Goal: Task Accomplishment & Management: Manage account settings

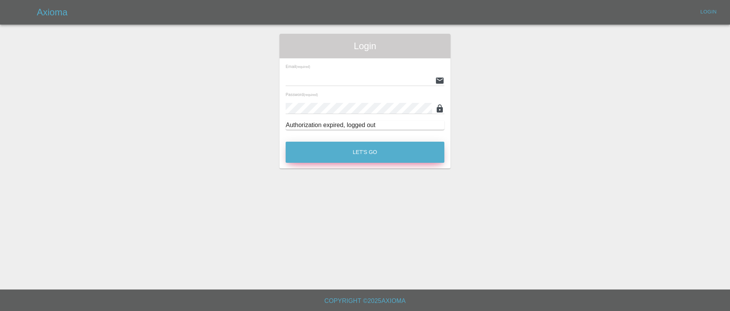
type input "[EMAIL_ADDRESS][DOMAIN_NAME]"
click at [407, 151] on button "Let's Go" at bounding box center [365, 152] width 159 height 21
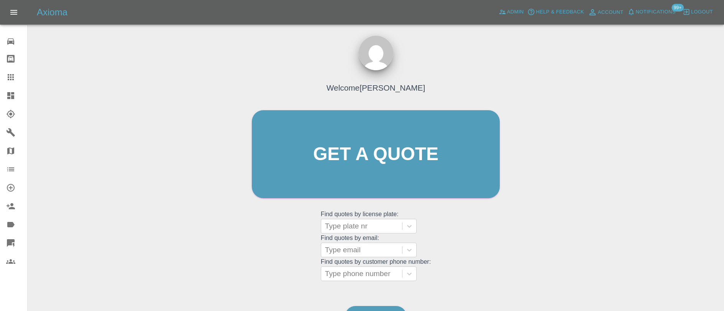
click at [670, 11] on span "Notifications" at bounding box center [656, 12] width 40 height 9
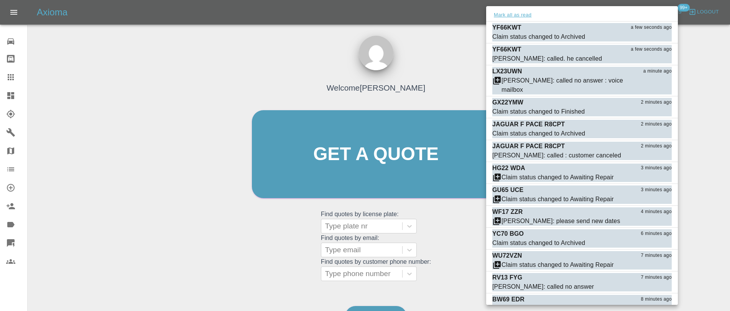
click at [518, 18] on button "Mark all as read" at bounding box center [512, 15] width 41 height 9
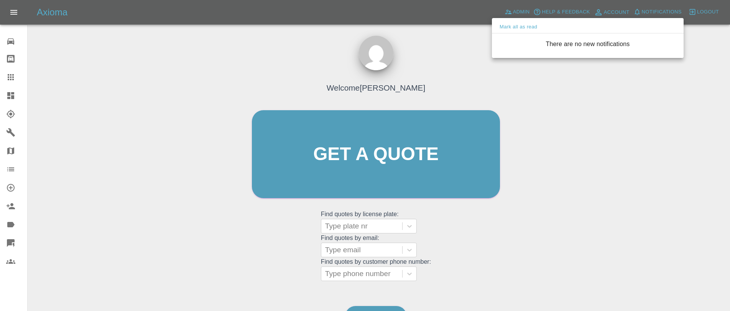
drag, startPoint x: 433, startPoint y: 43, endPoint x: 441, endPoint y: 39, distance: 8.4
click at [434, 42] on div at bounding box center [365, 155] width 730 height 311
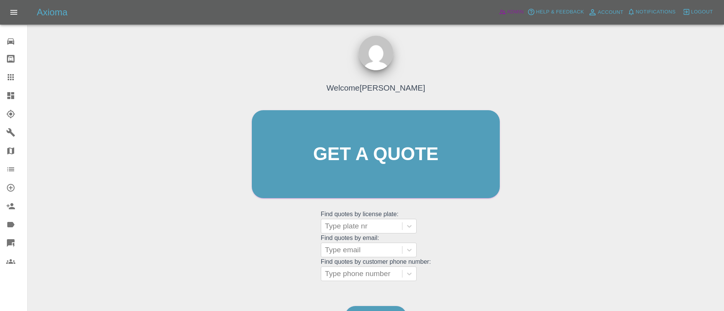
click at [518, 14] on span "Admin" at bounding box center [515, 12] width 17 height 9
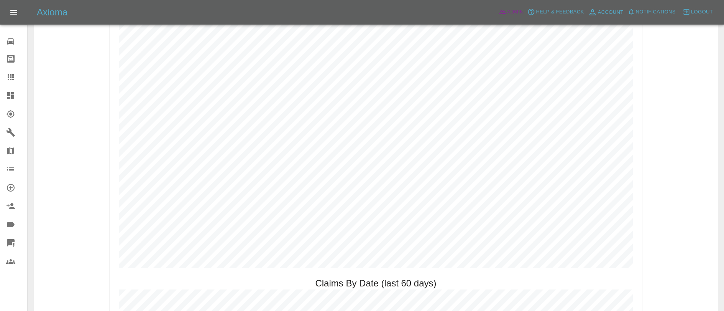
scroll to position [630, 0]
